Goal: Task Accomplishment & Management: Complete application form

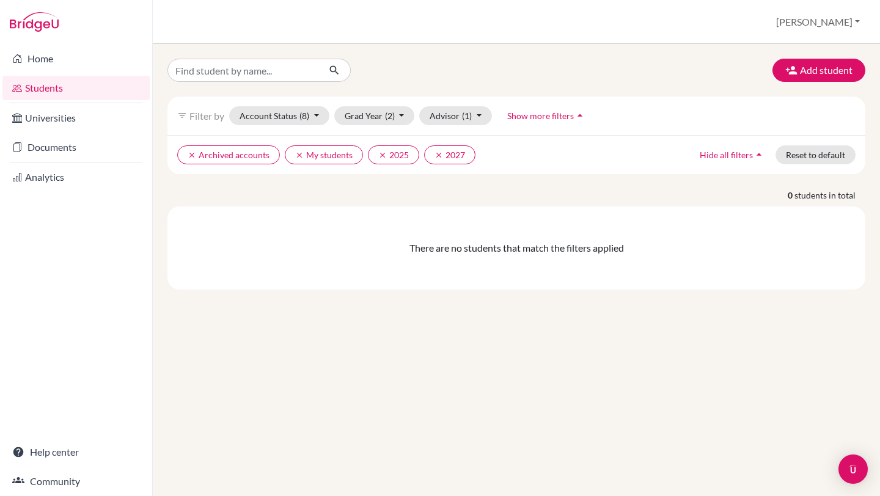
click at [104, 74] on li "Students" at bounding box center [76, 87] width 152 height 29
click at [100, 62] on link "Home" at bounding box center [75, 58] width 147 height 24
click at [879, 211] on div "Add student filter_list Filter by Account Status (8) Active accounts Archived a…" at bounding box center [516, 270] width 727 height 452
click at [829, 68] on button "Add student" at bounding box center [818, 70] width 93 height 23
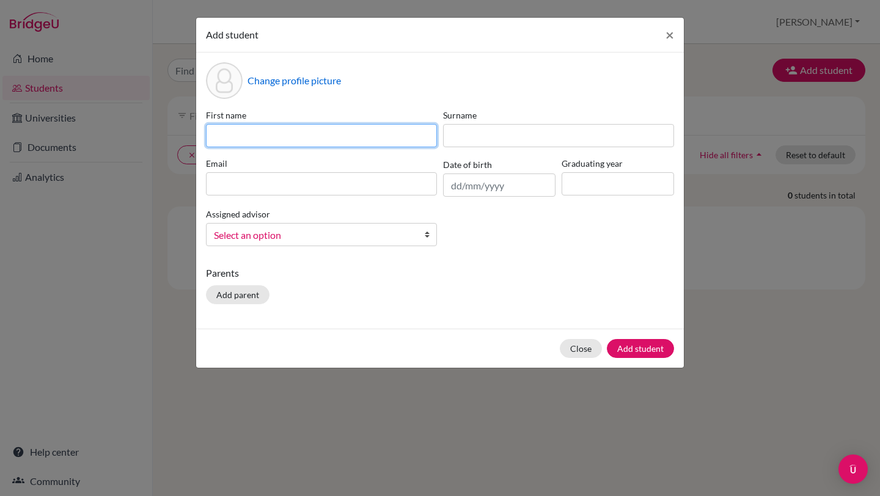
click at [413, 134] on input at bounding box center [321, 135] width 231 height 23
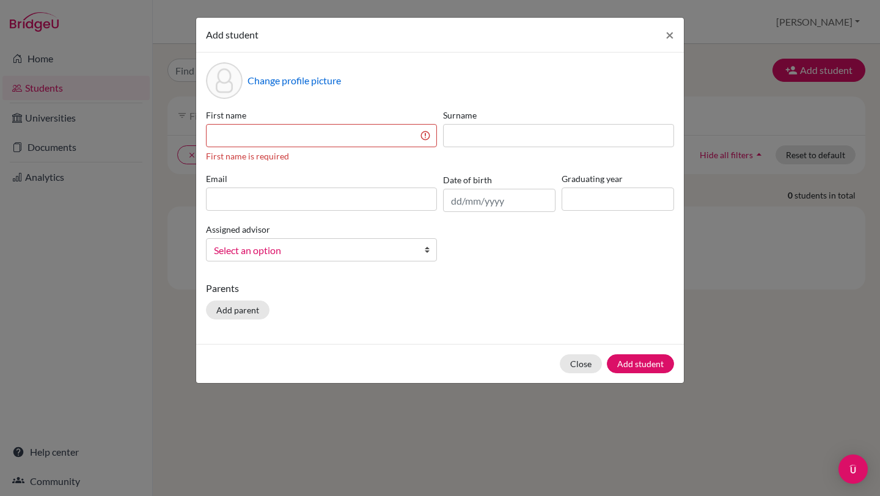
click at [480, 92] on div "Change profile picture" at bounding box center [440, 80] width 468 height 37
click at [579, 365] on button "Close" at bounding box center [581, 363] width 42 height 19
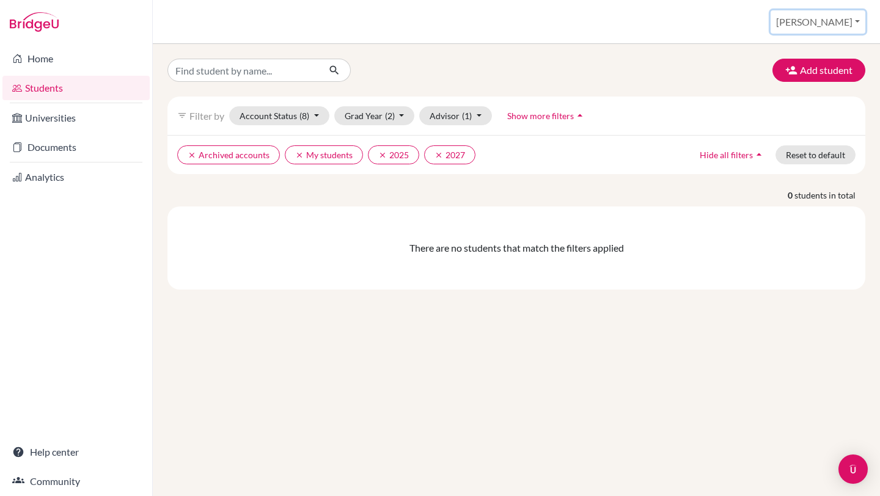
click at [837, 30] on button "[PERSON_NAME]" at bounding box center [818, 21] width 95 height 23
click at [812, 64] on link "School Settings" at bounding box center [778, 70] width 97 height 20
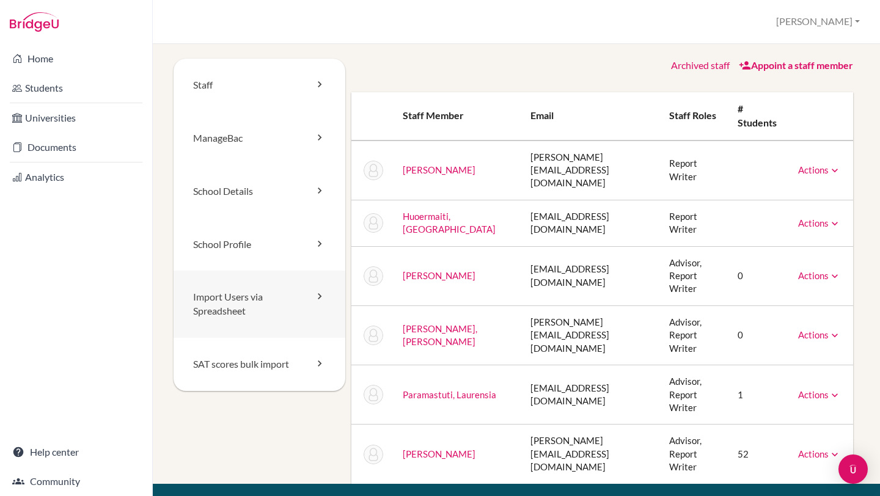
click at [233, 298] on link "Import Users via Spreadsheet" at bounding box center [260, 304] width 172 height 67
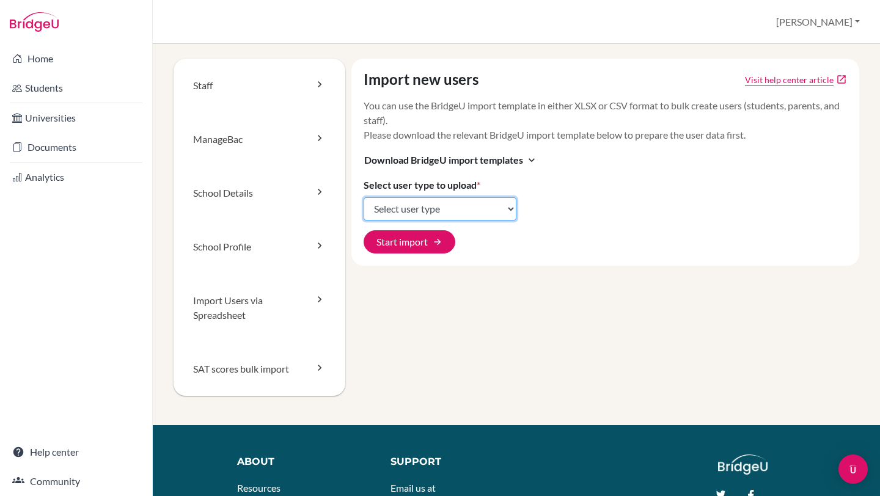
click at [423, 208] on select "Select user type Students Students and parents Parents Advisors Report writers" at bounding box center [440, 208] width 153 height 23
select select "students"
click at [364, 197] on select "Select user type Students Students and parents Parents Advisors Report writers" at bounding box center [440, 208] width 153 height 23
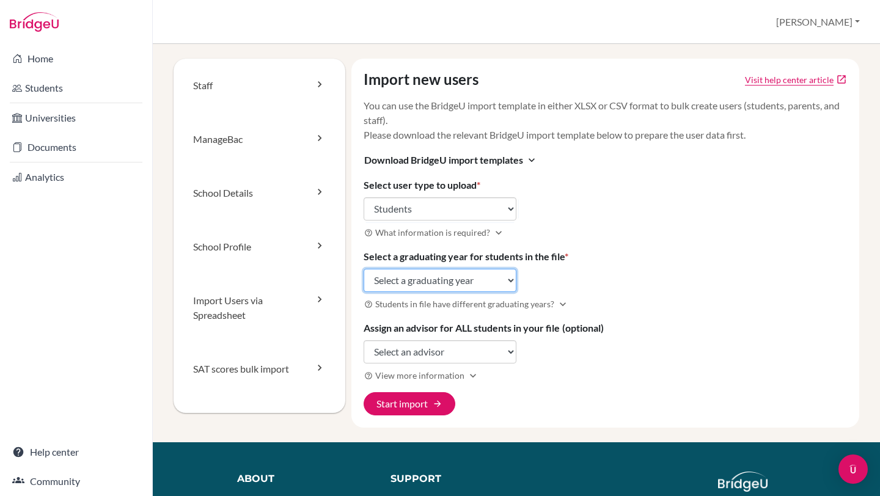
click at [433, 286] on select "Select a graduating year 2024 2025 2026 2027 2028 2029" at bounding box center [440, 280] width 153 height 23
select select "2026"
click at [364, 269] on select "Select a graduating year 2024 2025 2026 2027 2028 2029" at bounding box center [440, 280] width 153 height 23
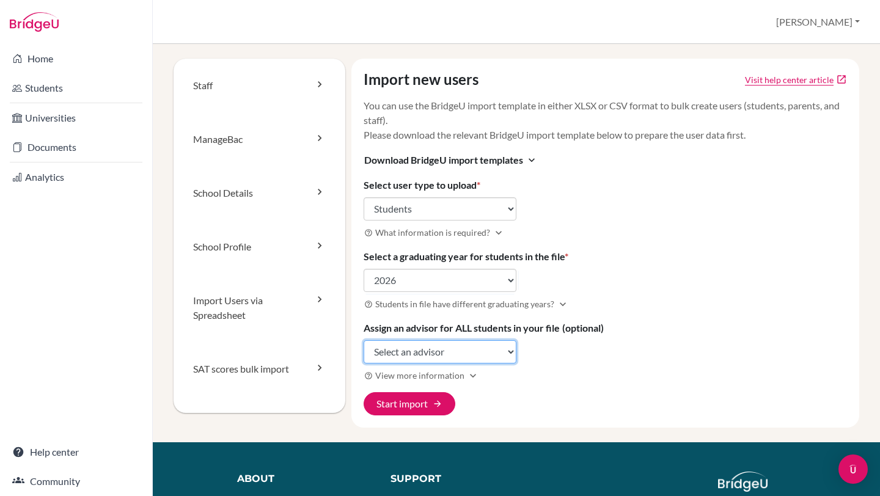
click at [438, 351] on select "Select an advisor Yohan Kurniawan Natasha Natalia Laurensia Paramastuti Stanisl…" at bounding box center [440, 351] width 153 height 23
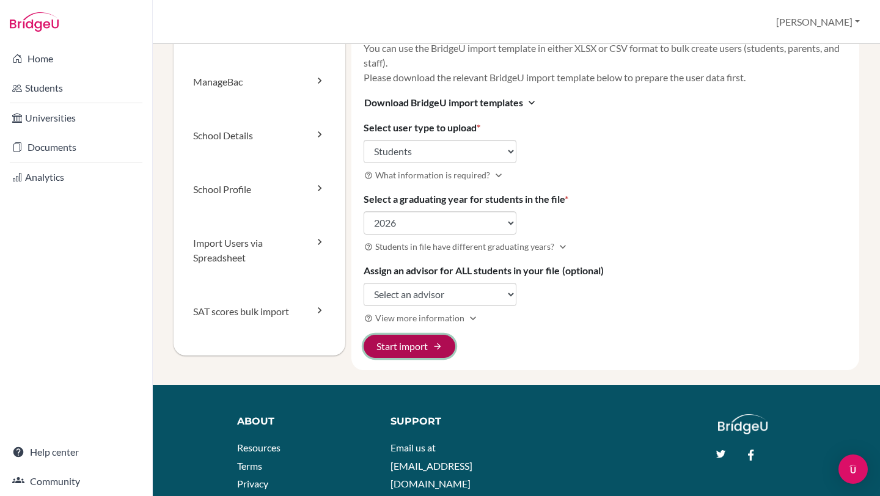
click at [423, 346] on button "Start import arrow_forward" at bounding box center [410, 346] width 92 height 23
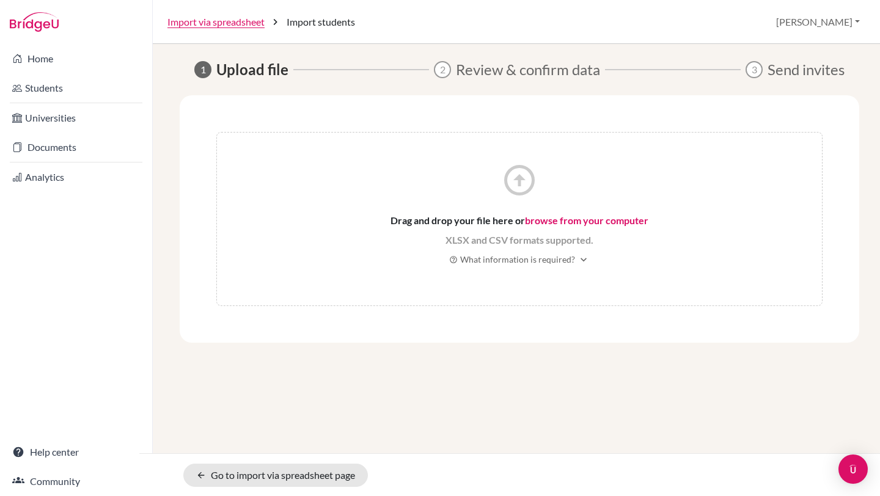
click at [532, 196] on icon "arrow_circle_up" at bounding box center [519, 180] width 37 height 37
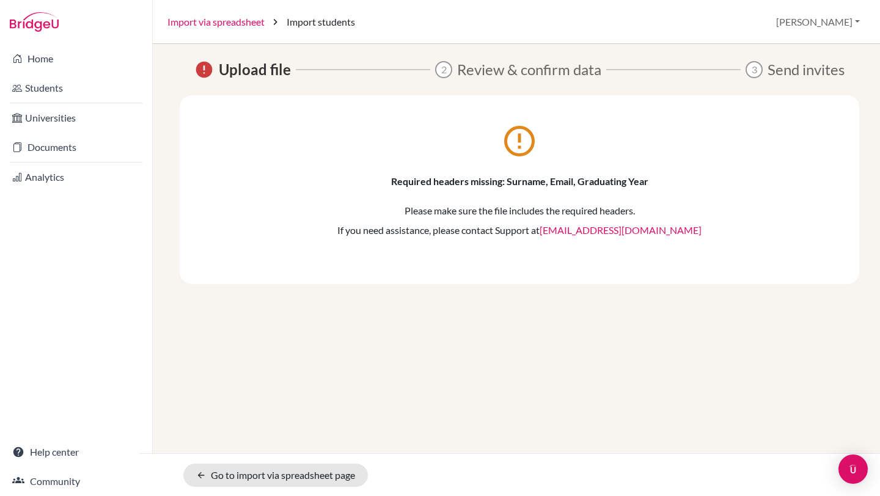
click at [252, 20] on link "Import via spreadsheet" at bounding box center [215, 22] width 97 height 15
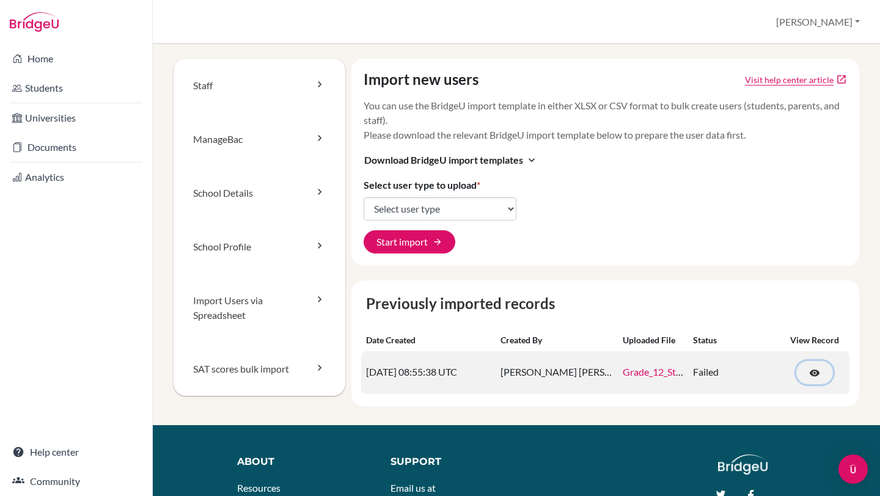
click at [810, 372] on span "visibility" at bounding box center [814, 373] width 11 height 11
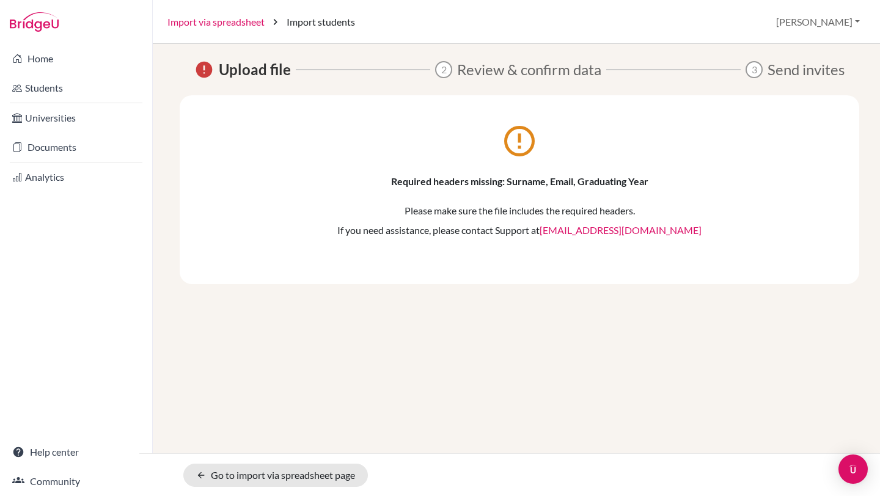
click at [173, 16] on link "Import via spreadsheet" at bounding box center [215, 22] width 97 height 15
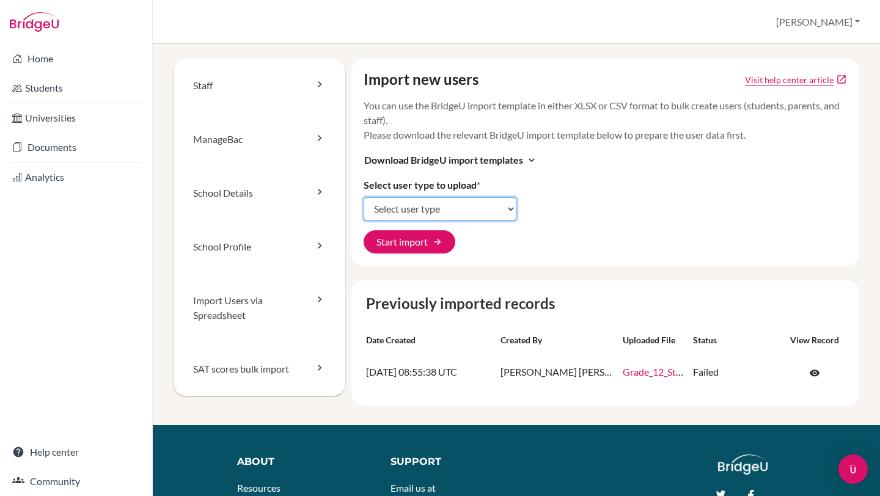
click at [476, 216] on select "Select user type Students Students and parents Parents Advisors Report writers" at bounding box center [440, 208] width 153 height 23
select select "students"
click at [364, 197] on select "Select user type Students Students and parents Parents Advisors Report writers" at bounding box center [440, 208] width 153 height 23
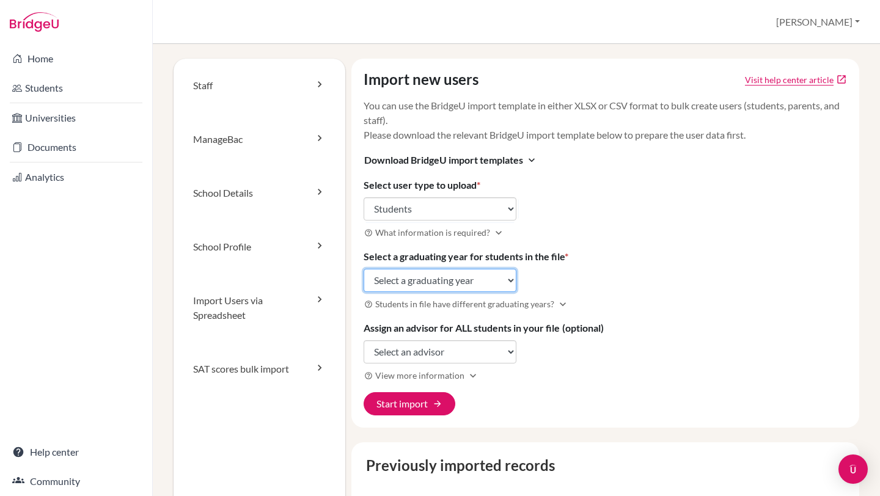
click at [416, 280] on select "Select a graduating year 2024 2025 2026 2027 2028 2029" at bounding box center [440, 280] width 153 height 23
select select "2026"
click at [364, 269] on select "Select a graduating year 2024 2025 2026 2027 2028 2029" at bounding box center [440, 280] width 153 height 23
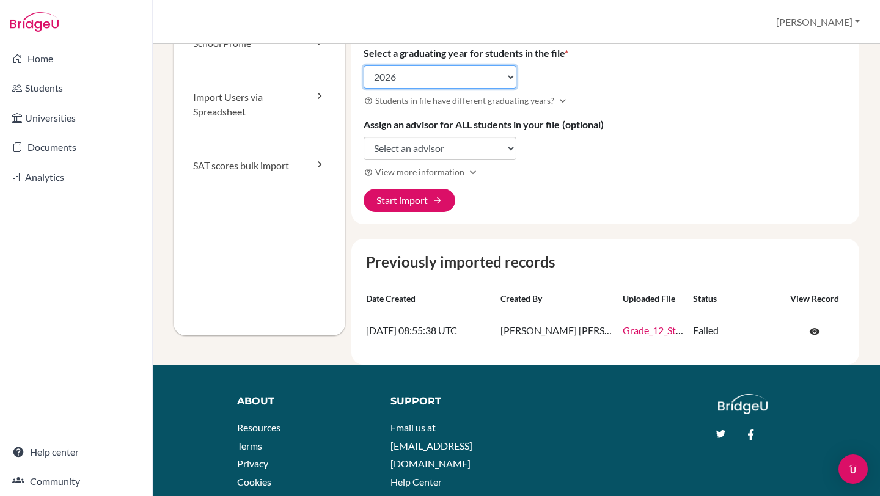
scroll to position [212, 0]
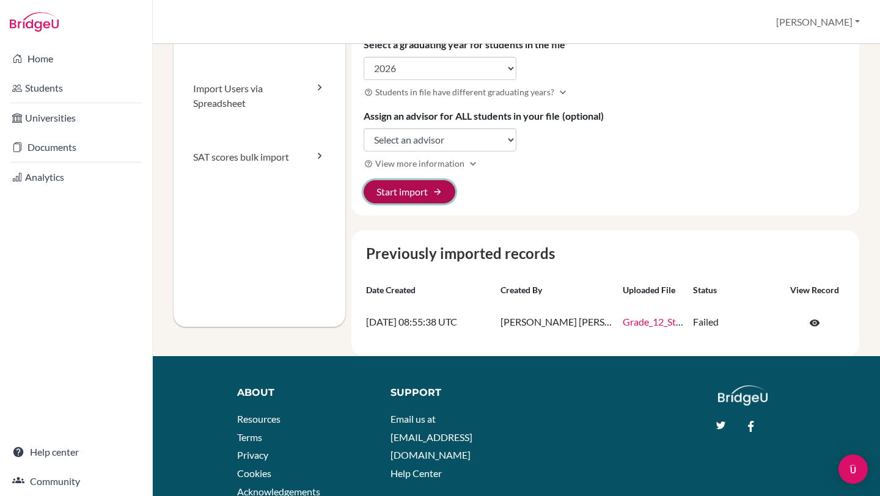
click at [409, 186] on button "Start import arrow_forward" at bounding box center [410, 191] width 92 height 23
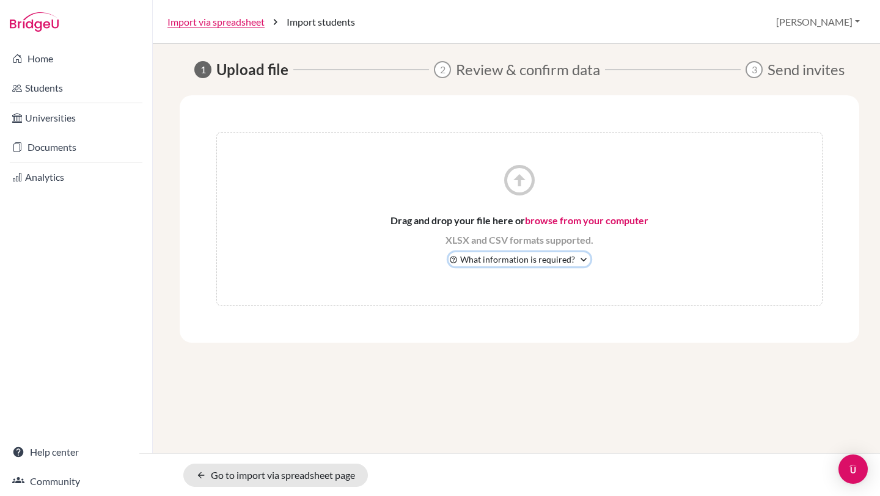
click at [579, 256] on icon "expand_more" at bounding box center [583, 260] width 12 height 12
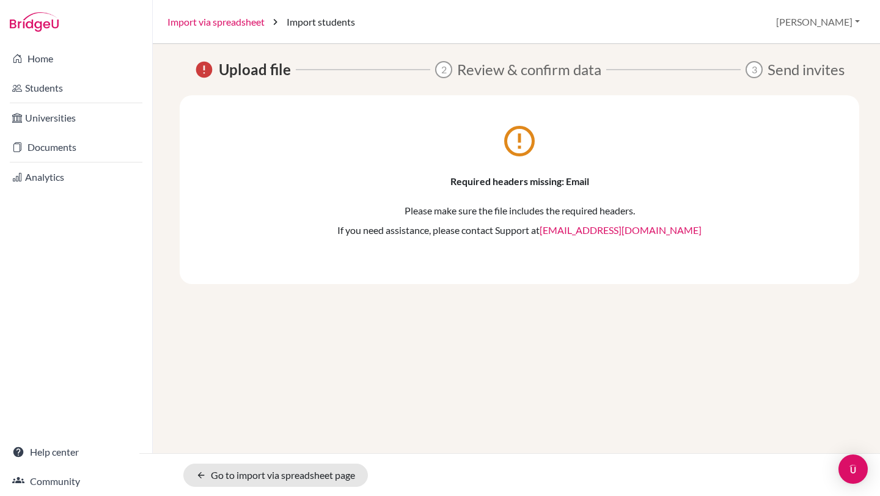
click at [219, 25] on link "Import via spreadsheet" at bounding box center [215, 22] width 97 height 15
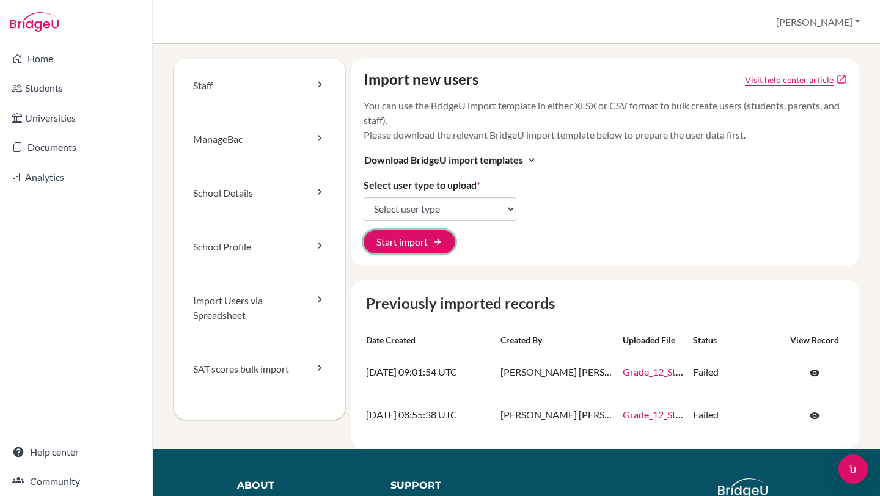
click at [426, 240] on button "Start import arrow_forward" at bounding box center [410, 241] width 92 height 23
click at [445, 205] on select "Select user type Students Students and parents Parents Advisors Report writers" at bounding box center [440, 208] width 153 height 23
select select "students"
click at [364, 197] on select "Select user type Students Students and parents Parents Advisors Report writers" at bounding box center [440, 208] width 153 height 23
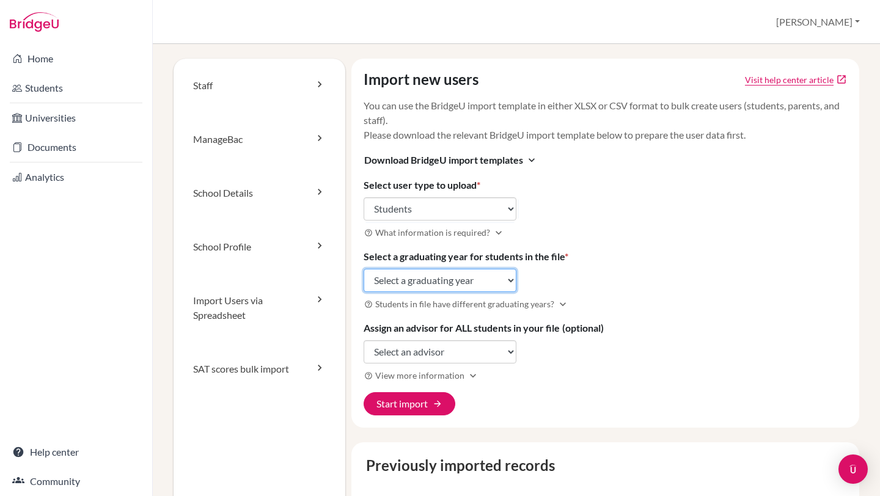
click at [422, 282] on select "Select a graduating year 2024 2025 2026 2027 2028 2029" at bounding box center [440, 280] width 153 height 23
select select "2026"
click at [364, 269] on select "Select a graduating year 2024 2025 2026 2027 2028 2029" at bounding box center [440, 280] width 153 height 23
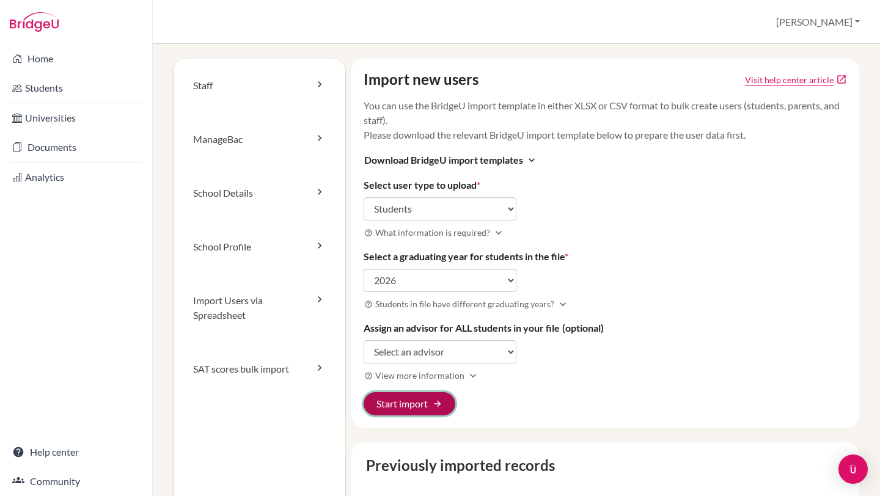
click at [401, 404] on button "Start import arrow_forward" at bounding box center [410, 403] width 92 height 23
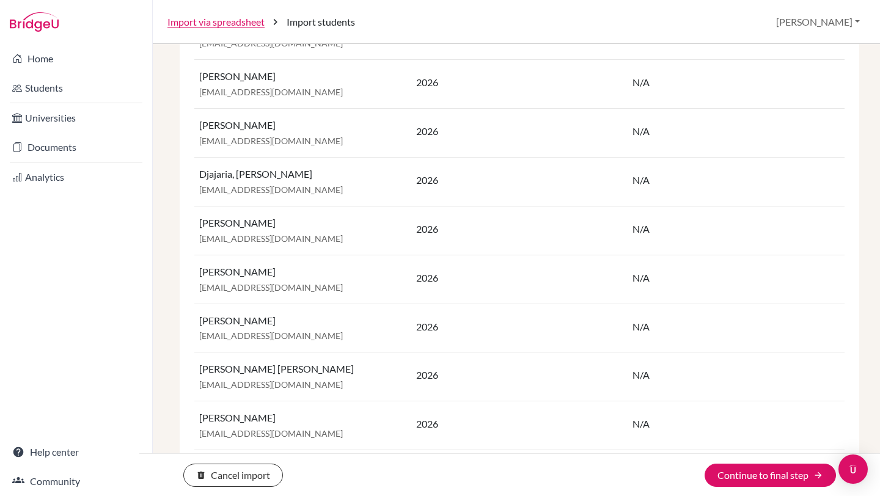
scroll to position [851, 0]
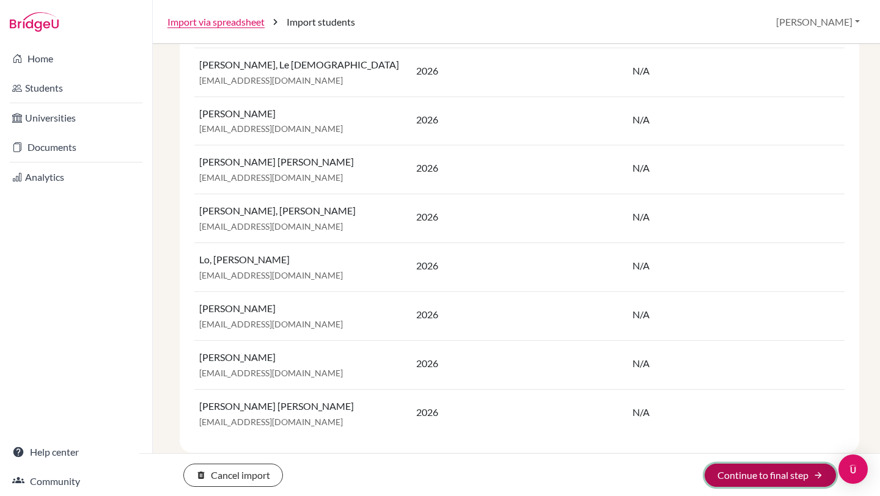
click at [728, 472] on button "Continue to final step arrow_forward" at bounding box center [770, 475] width 131 height 23
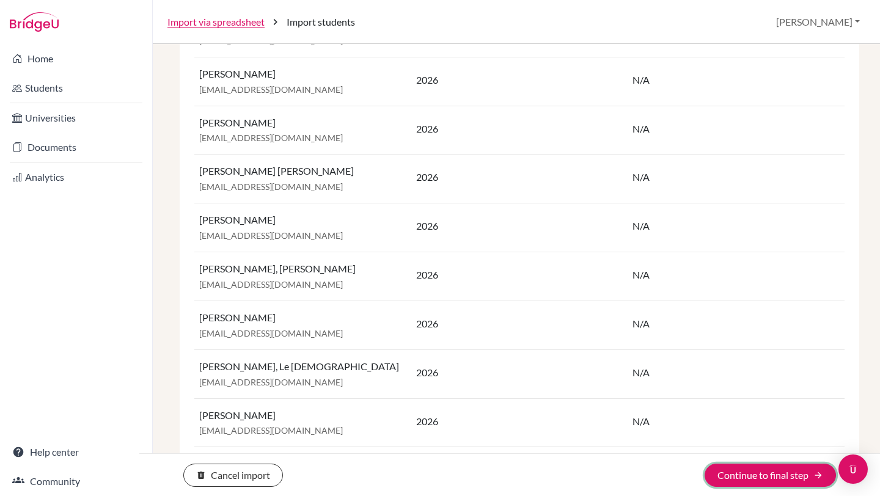
scroll to position [0, 0]
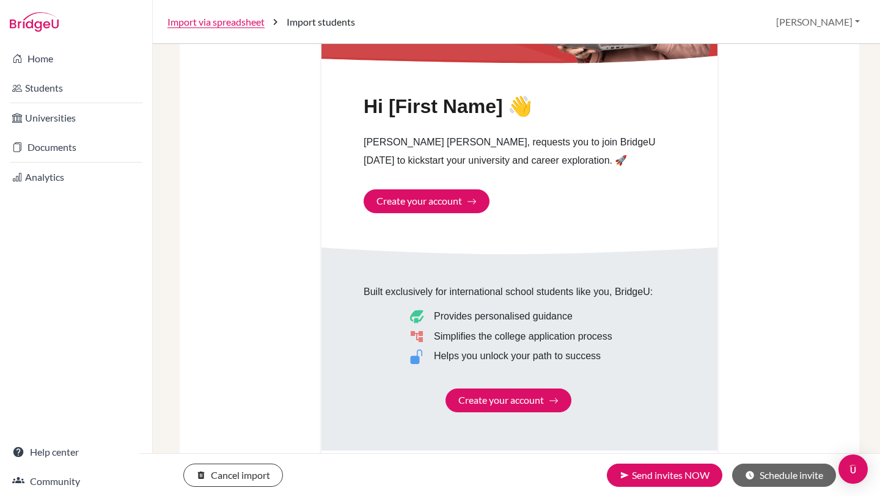
scroll to position [709, 0]
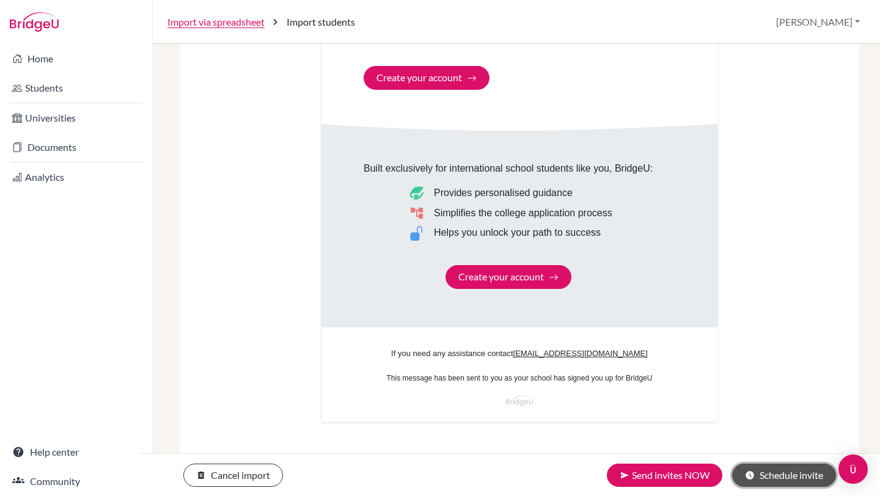
click at [788, 474] on button "schedule Schedule invite" at bounding box center [784, 475] width 104 height 23
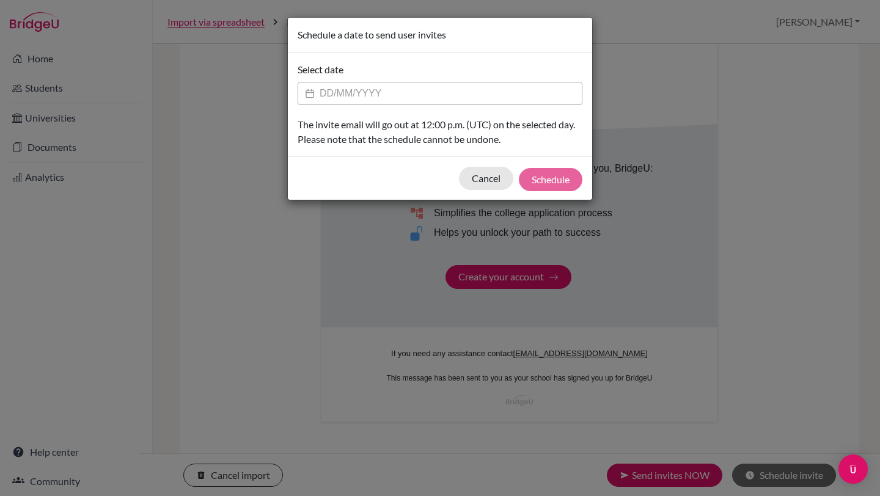
click at [438, 93] on input "Datepicker input" at bounding box center [440, 93] width 285 height 23
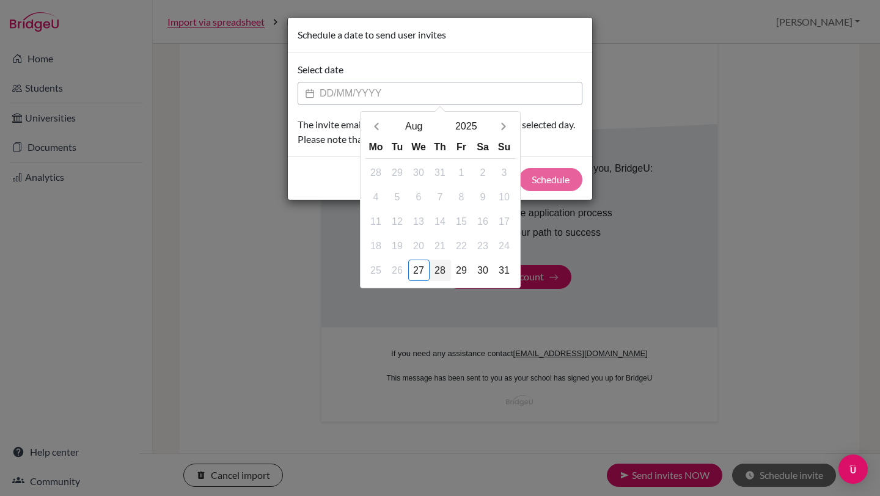
click at [442, 271] on div "28" at bounding box center [440, 270] width 21 height 21
type input "[DATE]"
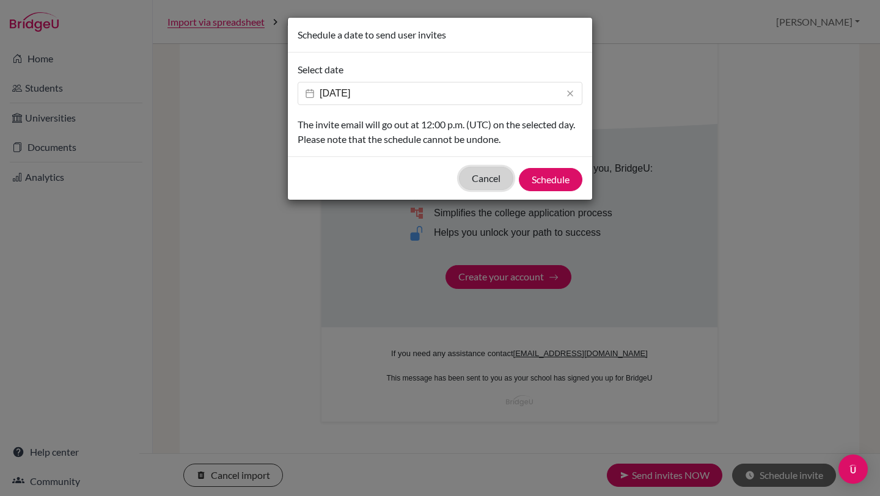
click at [489, 180] on button "Cancel" at bounding box center [486, 178] width 54 height 23
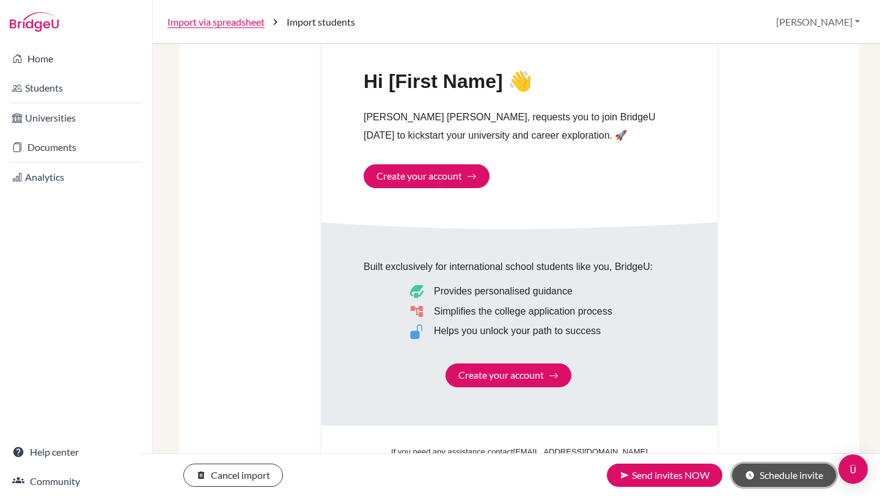
scroll to position [625, 0]
